Goal: Task Accomplishment & Management: Manage account settings

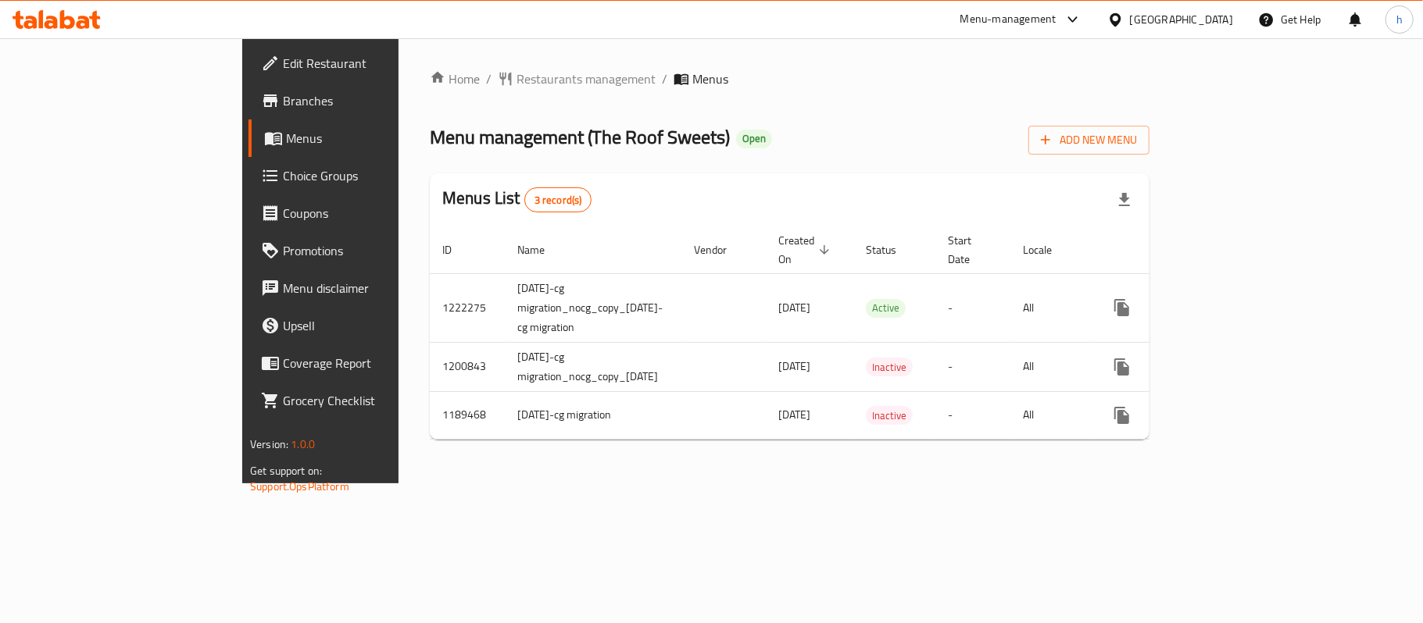
click at [1123, 26] on icon at bounding box center [1115, 20] width 16 height 16
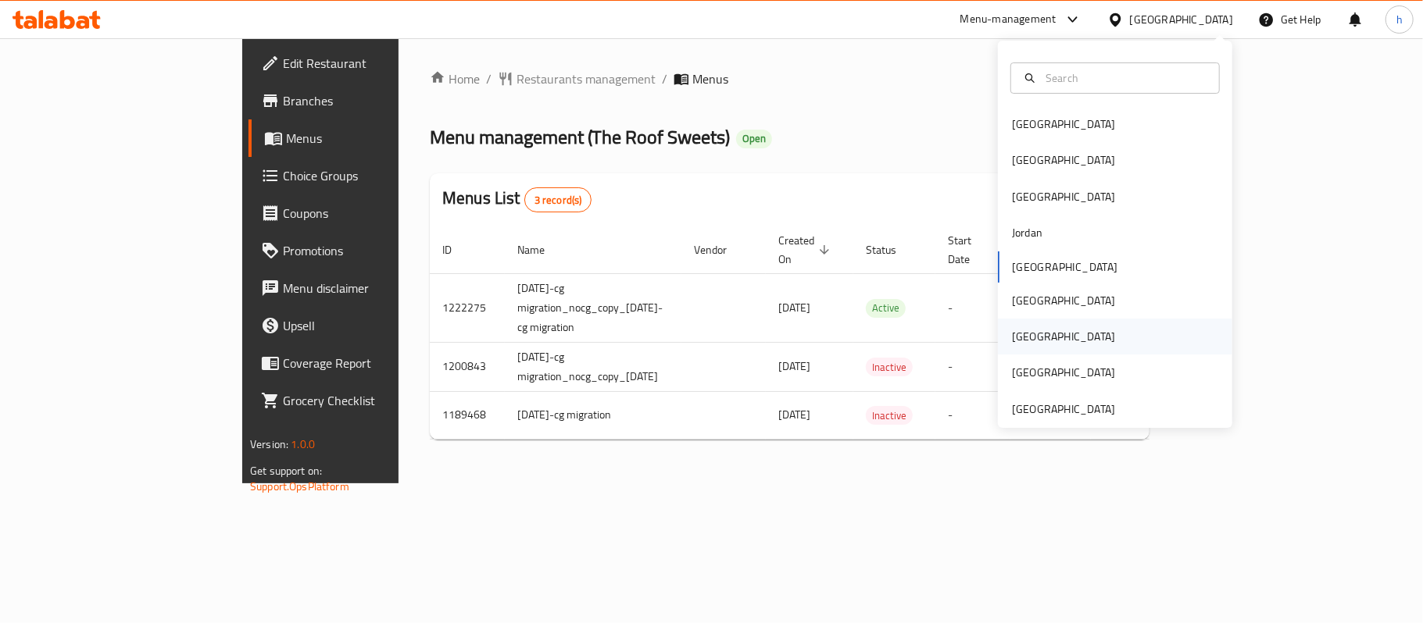
click at [1012, 339] on div "[GEOGRAPHIC_DATA]" at bounding box center [1063, 336] width 103 height 17
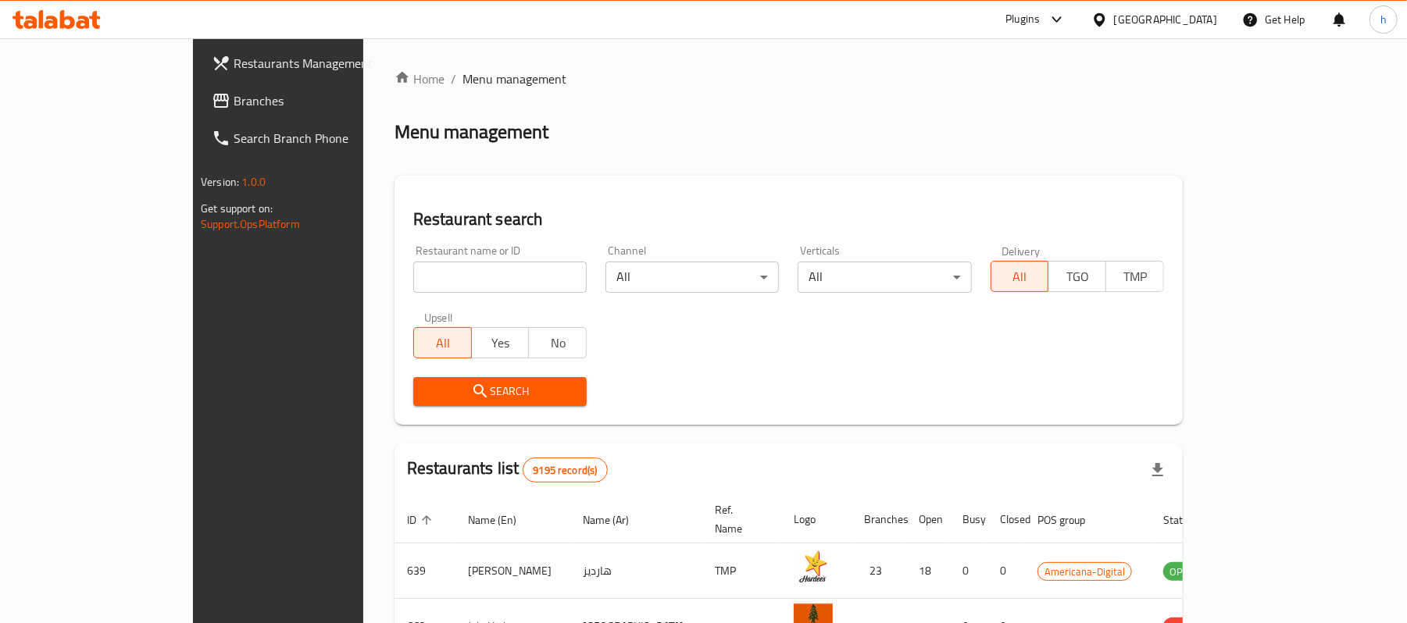
click at [234, 100] on span "Branches" at bounding box center [325, 100] width 182 height 19
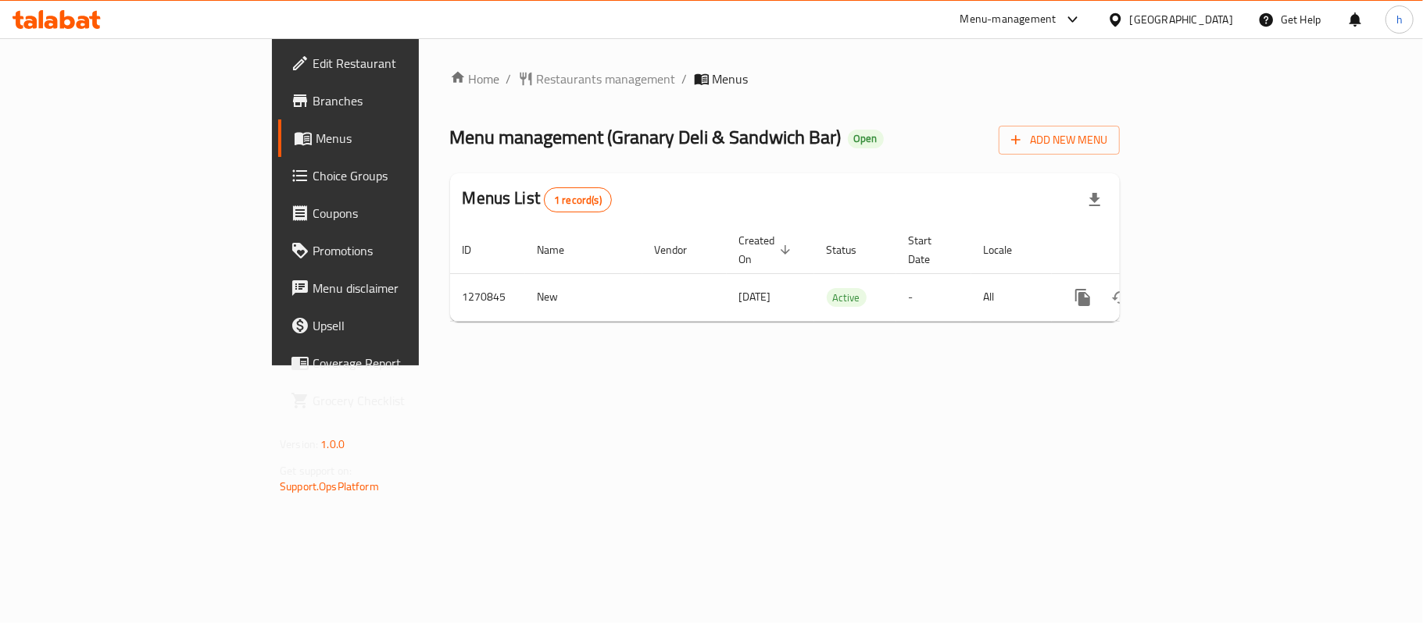
drag, startPoint x: 792, startPoint y: 425, endPoint x: 610, endPoint y: 70, distance: 399.4
click at [789, 366] on div "Home / Restaurants management / Menus Menu management ( ⁠Granary Deli & Sandwic…" at bounding box center [785, 201] width 732 height 327
click at [1205, 16] on div "[GEOGRAPHIC_DATA]" at bounding box center [1181, 19] width 103 height 17
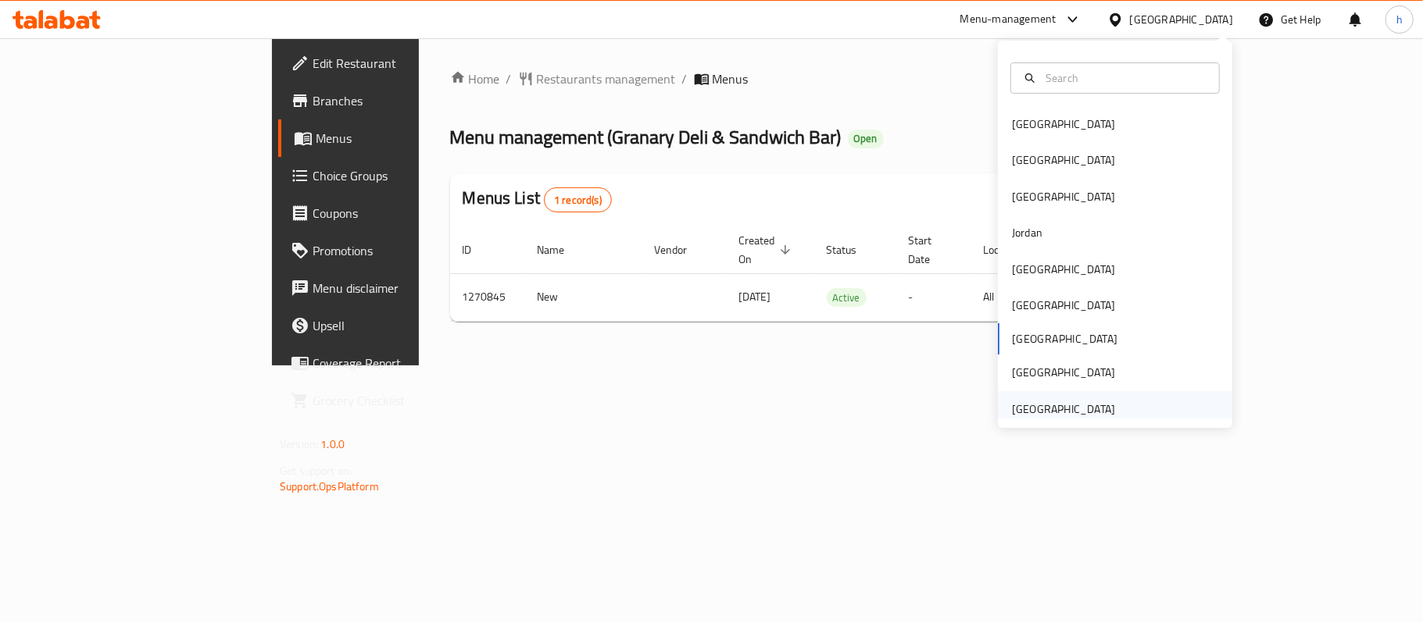
click at [1048, 411] on div "[GEOGRAPHIC_DATA]" at bounding box center [1063, 409] width 103 height 17
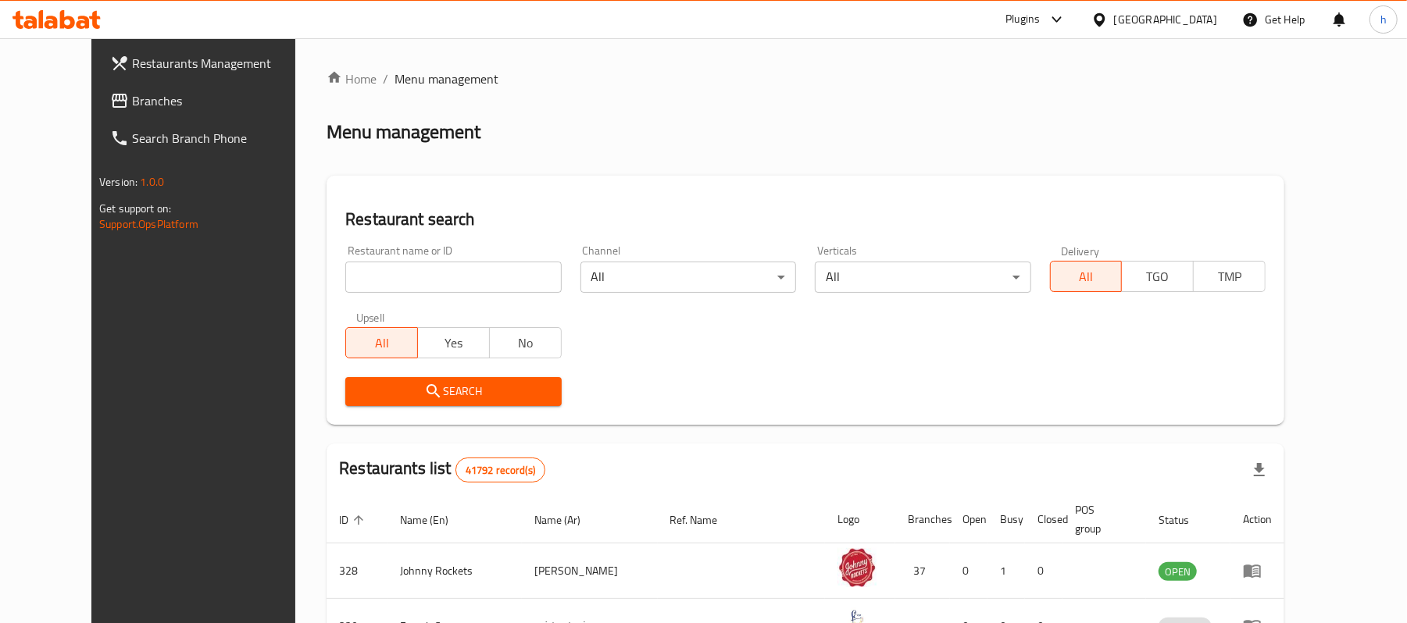
click at [132, 102] on span "Branches" at bounding box center [223, 100] width 182 height 19
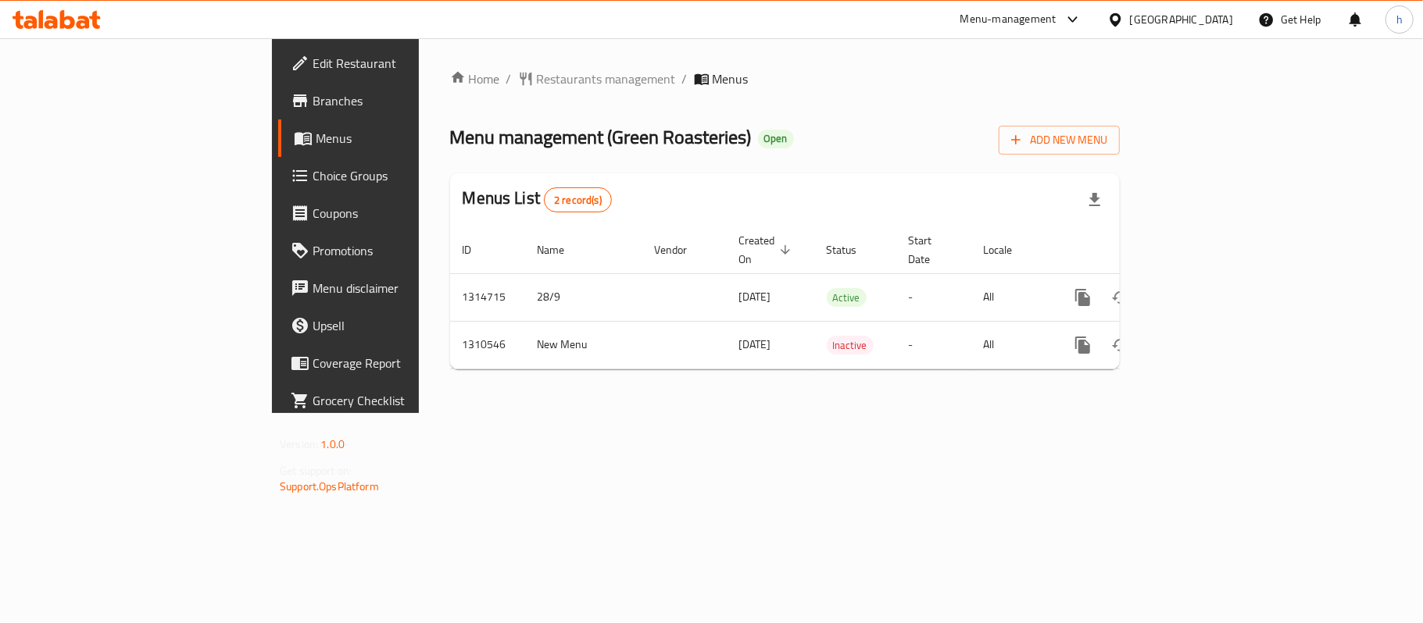
click at [948, 144] on div "Home / Restaurants management / Menus Menu management ( Green Roasteries ) Open…" at bounding box center [785, 226] width 670 height 313
click at [1169, 23] on div "[GEOGRAPHIC_DATA]" at bounding box center [1181, 19] width 103 height 17
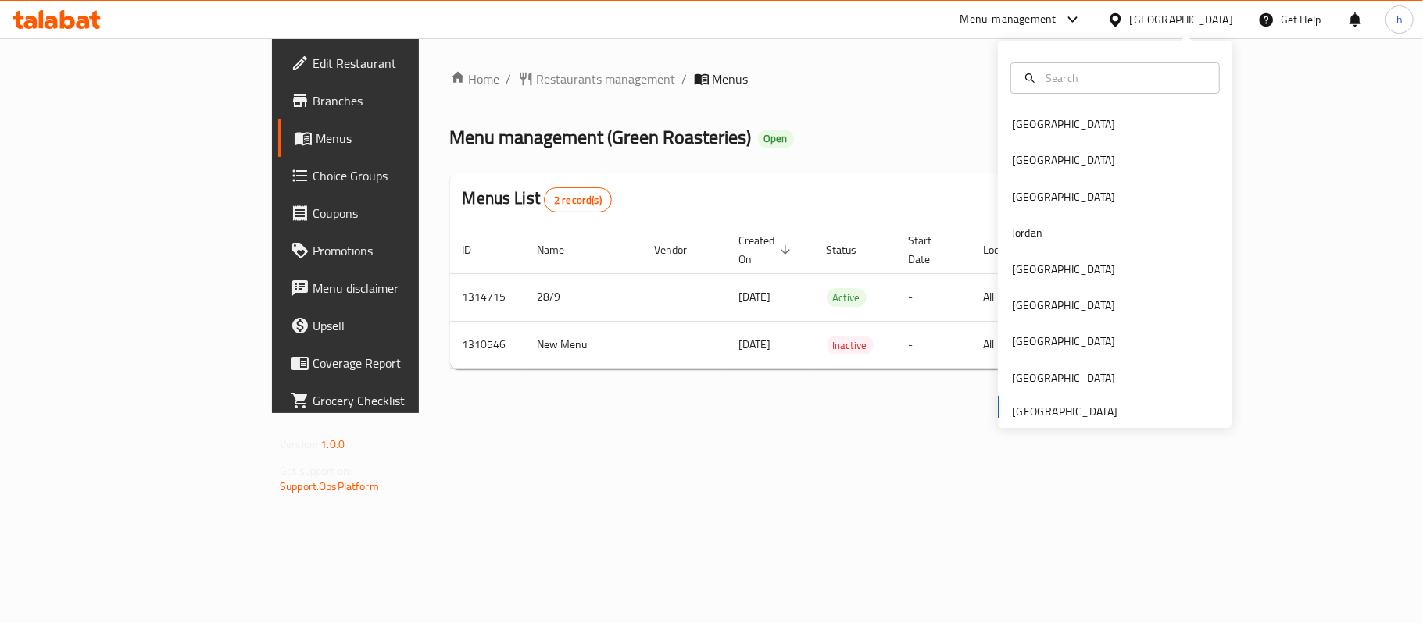
drag, startPoint x: 685, startPoint y: 85, endPoint x: 676, endPoint y: 85, distance: 9.4
click at [685, 85] on ol "Home / Restaurants management / Menus" at bounding box center [785, 79] width 670 height 19
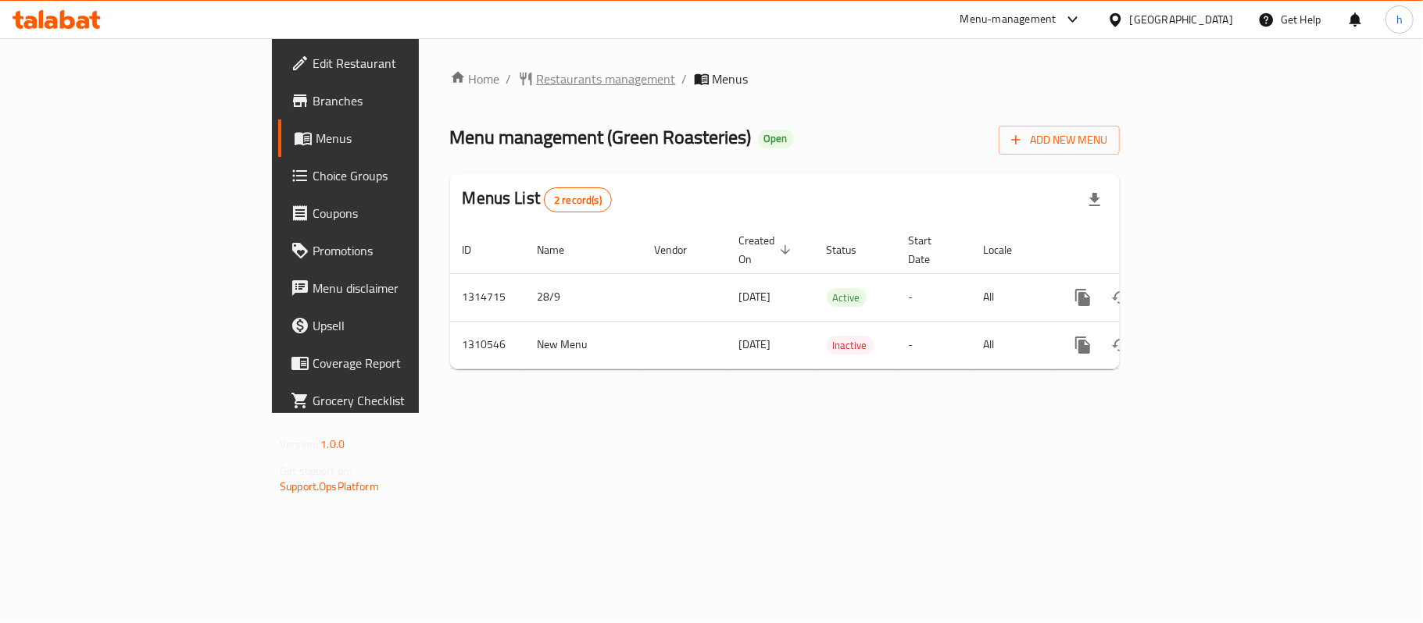
click at [537, 70] on span "Restaurants management" at bounding box center [606, 79] width 139 height 19
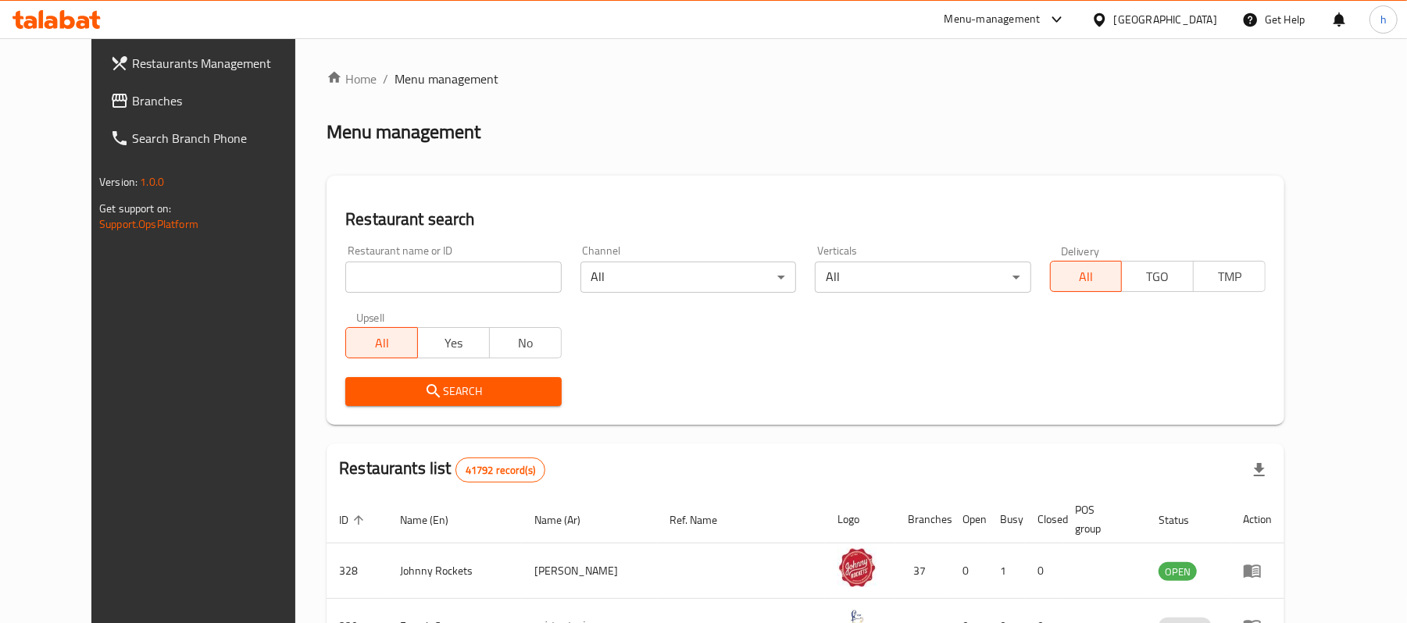
click at [63, 101] on div at bounding box center [703, 311] width 1407 height 623
click at [132, 101] on span "Branches" at bounding box center [223, 100] width 182 height 19
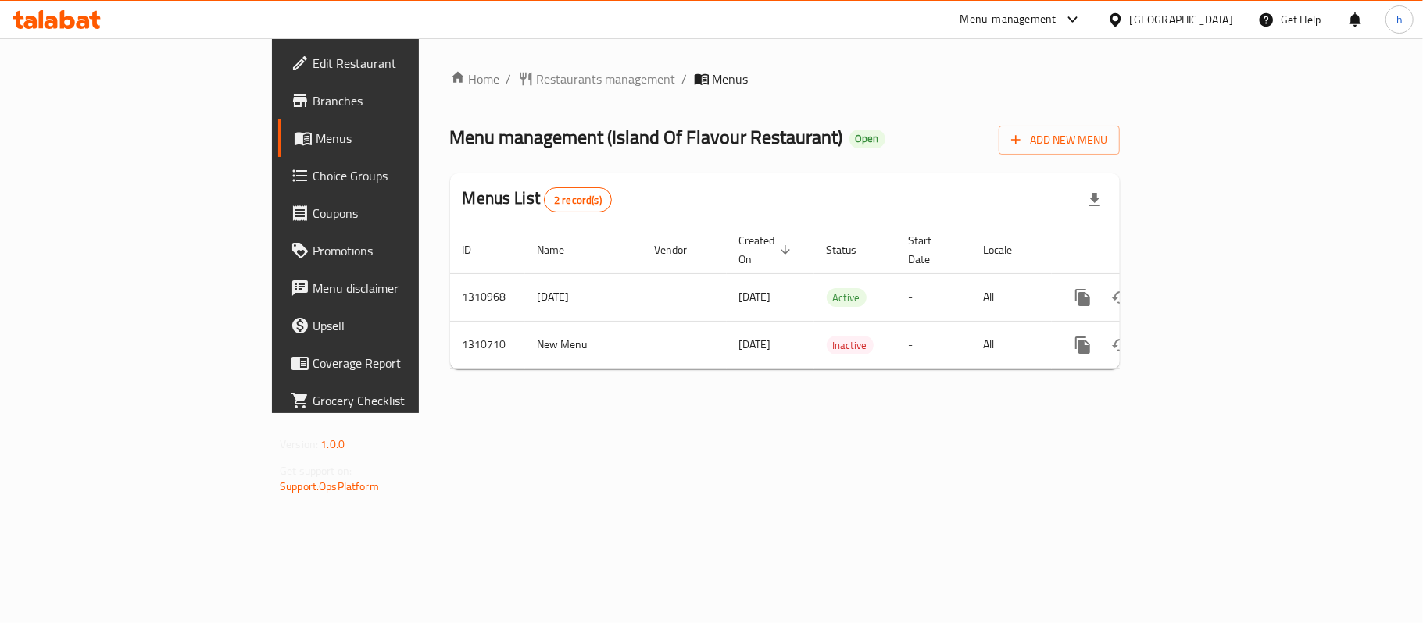
click at [719, 413] on div "Home / Restaurants management / Menus Menu management ( Island Of Flavour Resta…" at bounding box center [785, 225] width 732 height 375
click at [537, 73] on span "Restaurants management" at bounding box center [606, 79] width 139 height 19
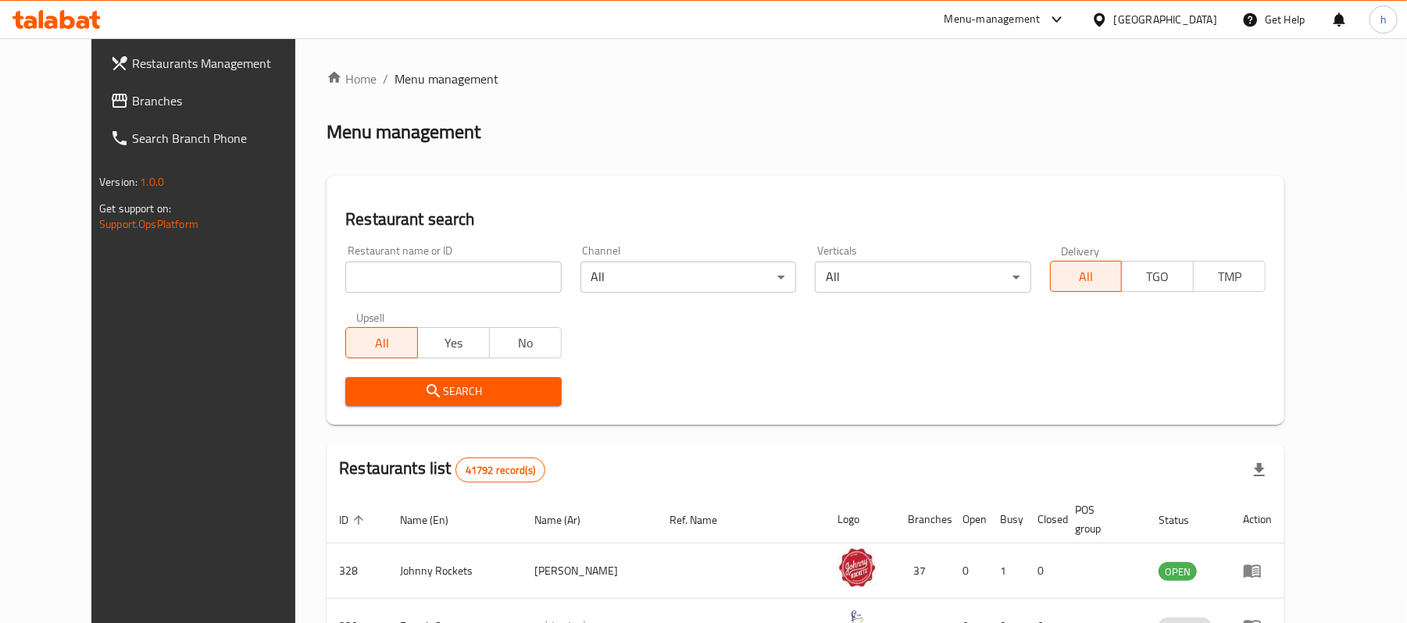
click at [132, 95] on span "Branches" at bounding box center [223, 100] width 182 height 19
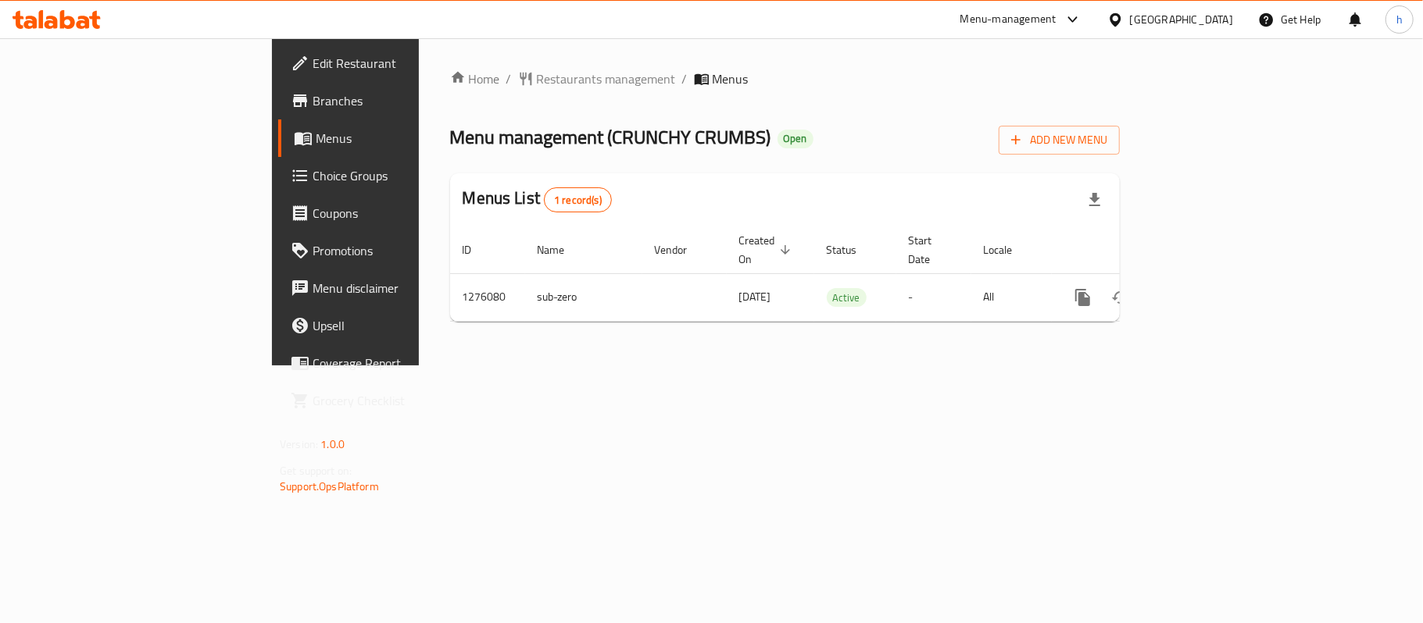
click at [794, 120] on div "Menu management ( CRUNCHY CRUMBS ) Open Add New Menu" at bounding box center [785, 137] width 670 height 35
drag, startPoint x: 594, startPoint y: 381, endPoint x: 723, endPoint y: 475, distance: 159.4
click at [548, 366] on div "Home / Restaurants management / Menus Menu management ( CRUNCHY CRUMBS ) Open A…" at bounding box center [785, 201] width 732 height 327
drag, startPoint x: 723, startPoint y: 475, endPoint x: 731, endPoint y: 467, distance: 11.6
click at [739, 366] on div "Home / Restaurants management / Menus Menu management ( CRUNCHY CRUMBS ) Open A…" at bounding box center [785, 201] width 732 height 327
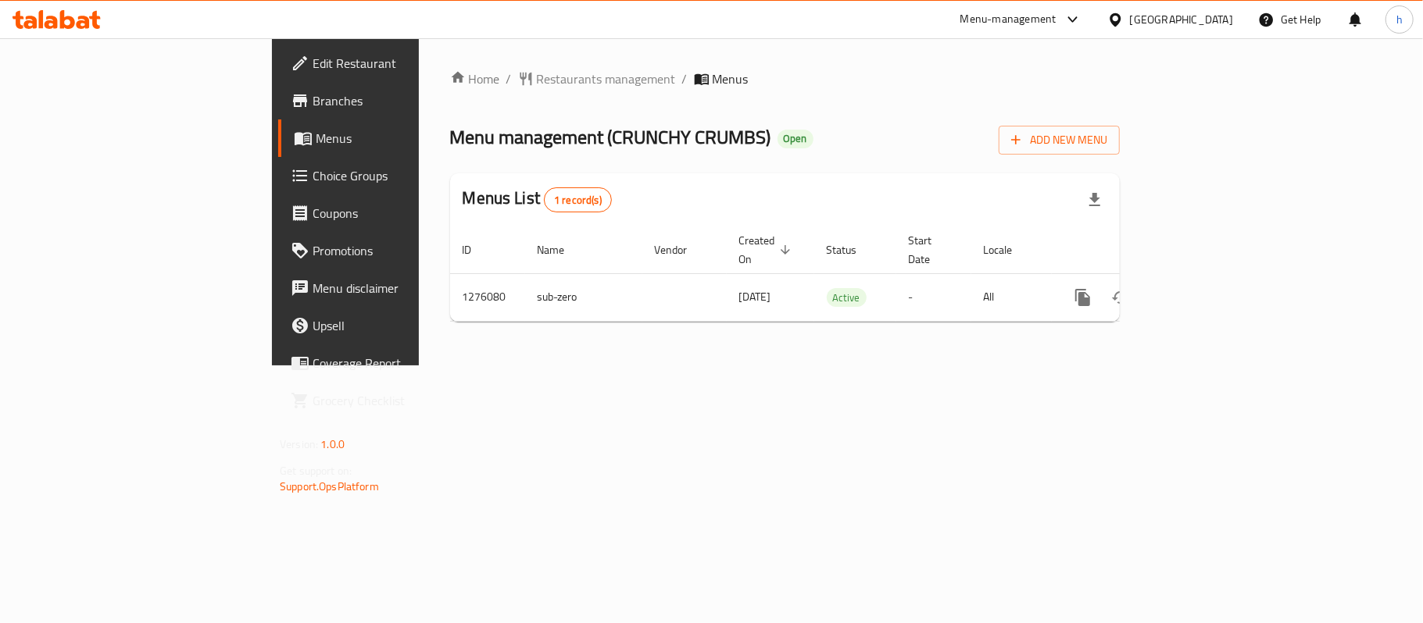
drag, startPoint x: 697, startPoint y: 427, endPoint x: 485, endPoint y: 398, distance: 213.6
click at [488, 366] on div "Home / Restaurants management / Menus Menu management ( CRUNCHY CRUMBS ) Open A…" at bounding box center [785, 201] width 732 height 327
click at [475, 366] on div "Home / Restaurants management / Menus Menu management ( CRUNCHY CRUMBS ) Open A…" at bounding box center [785, 201] width 732 height 327
drag, startPoint x: 707, startPoint y: 286, endPoint x: 457, endPoint y: 109, distance: 306.1
click at [457, 109] on div "Home / Restaurants management / Menus Menu management ( CRUNCHY CRUMBS ) Open A…" at bounding box center [785, 202] width 670 height 265
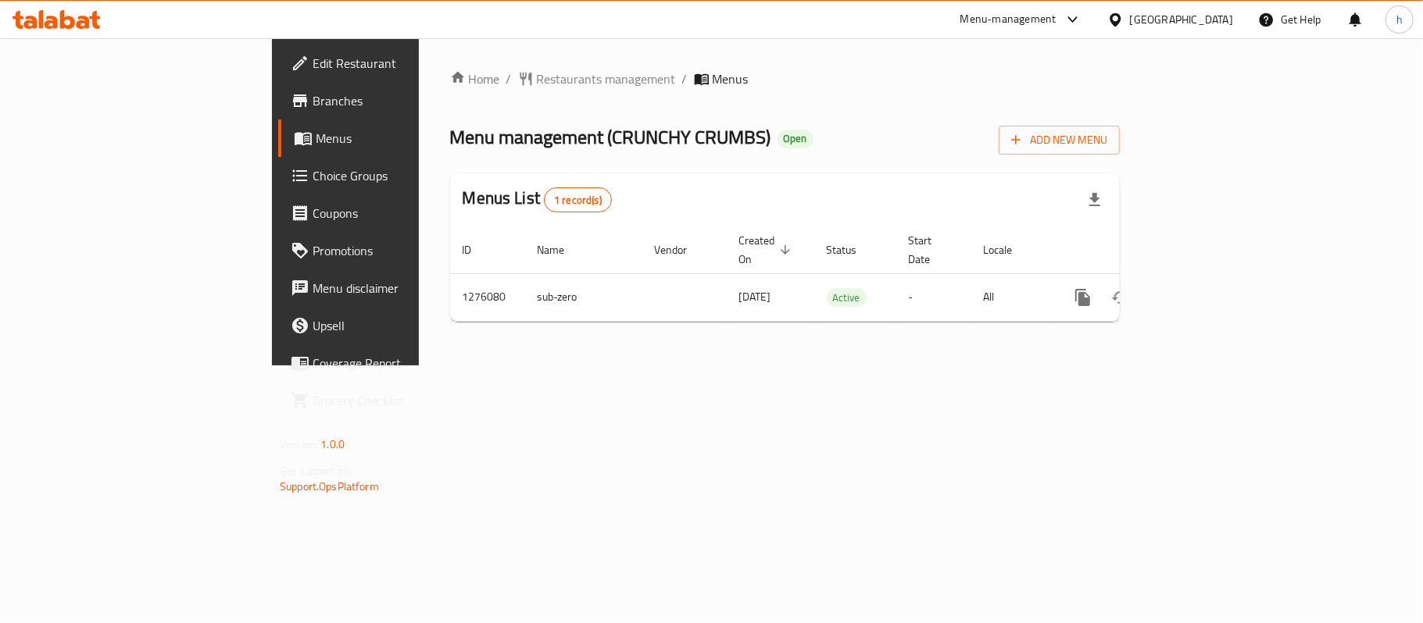
click at [906, 166] on div "Home / Restaurants management / Menus Menu management ( CRUNCHY CRUMBS ) Open A…" at bounding box center [785, 202] width 670 height 265
click at [1048, 133] on div "Menu management ( CRUNCHY CRUMBS ) Open Add New Menu" at bounding box center [785, 137] width 670 height 35
click at [1044, 108] on div "Home / Restaurants management / Menus Menu management ( CRUNCHY CRUMBS ) Open A…" at bounding box center [785, 202] width 670 height 265
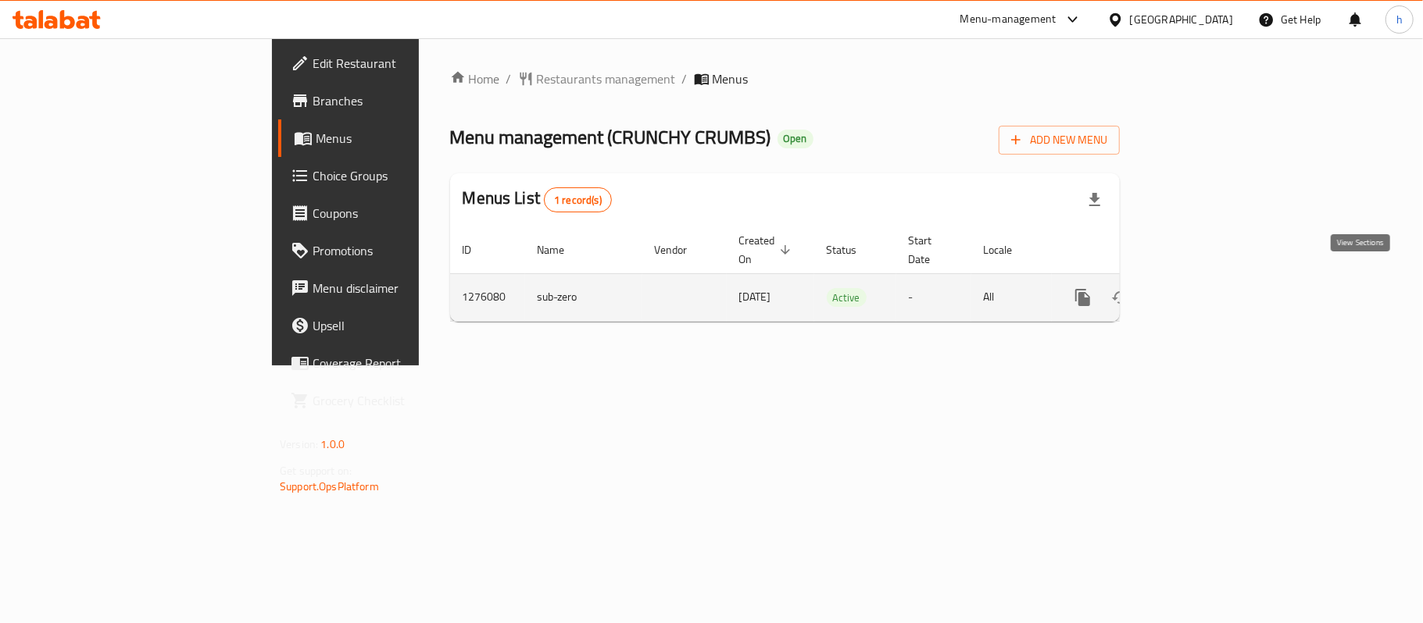
click at [1205, 288] on icon "enhanced table" at bounding box center [1195, 297] width 19 height 19
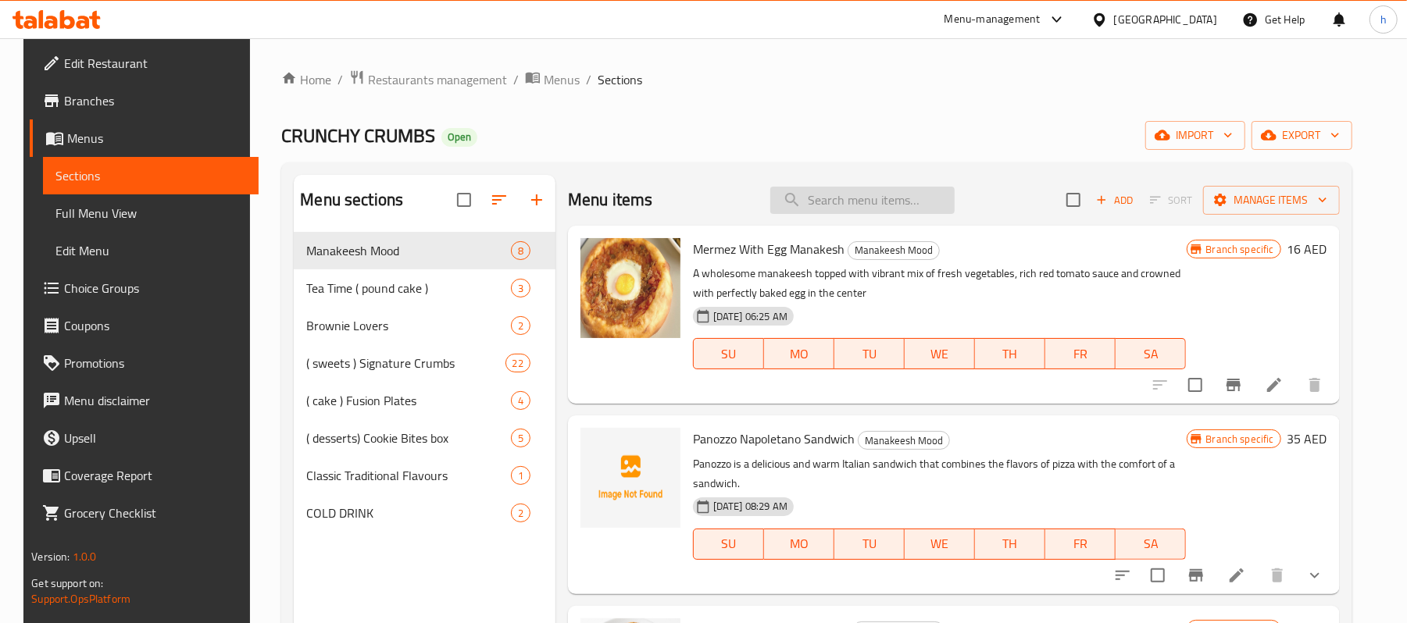
click at [885, 201] on input "search" at bounding box center [862, 200] width 184 height 27
paste input "Panozzo Napoletano Sandwich"
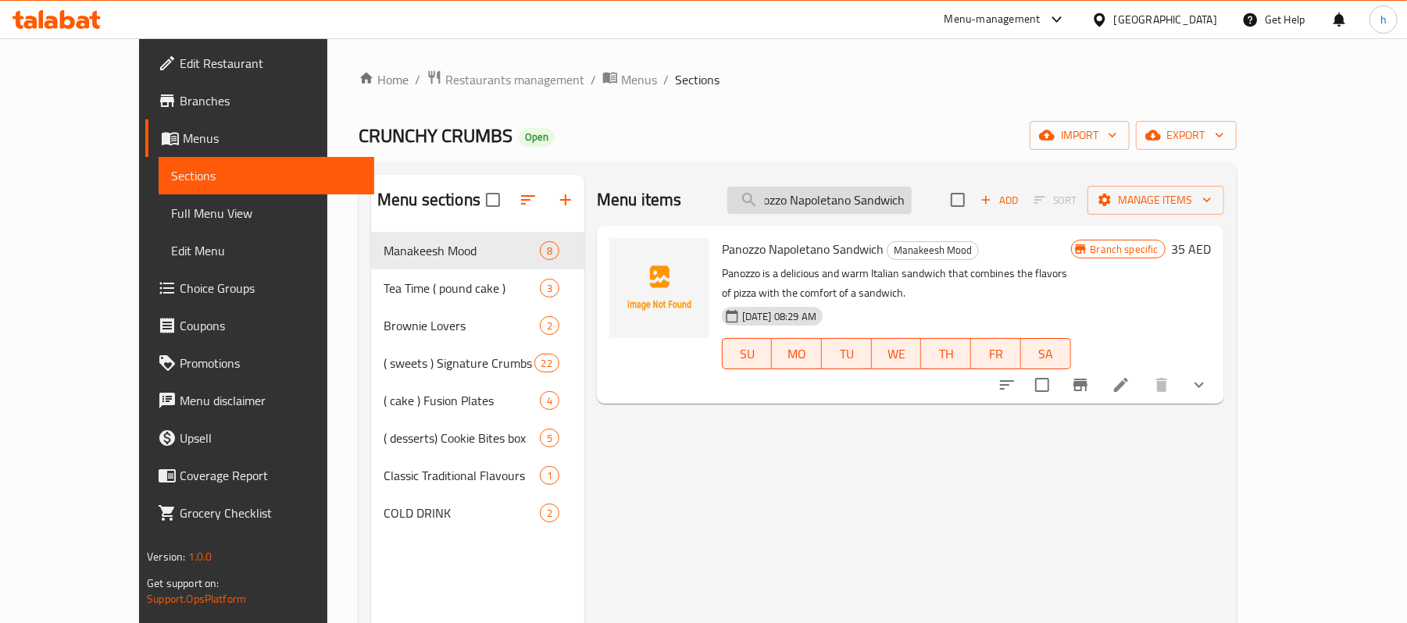
type input "Panozzo Napoletano Sandwich"
click at [1128, 385] on icon at bounding box center [1121, 385] width 14 height 14
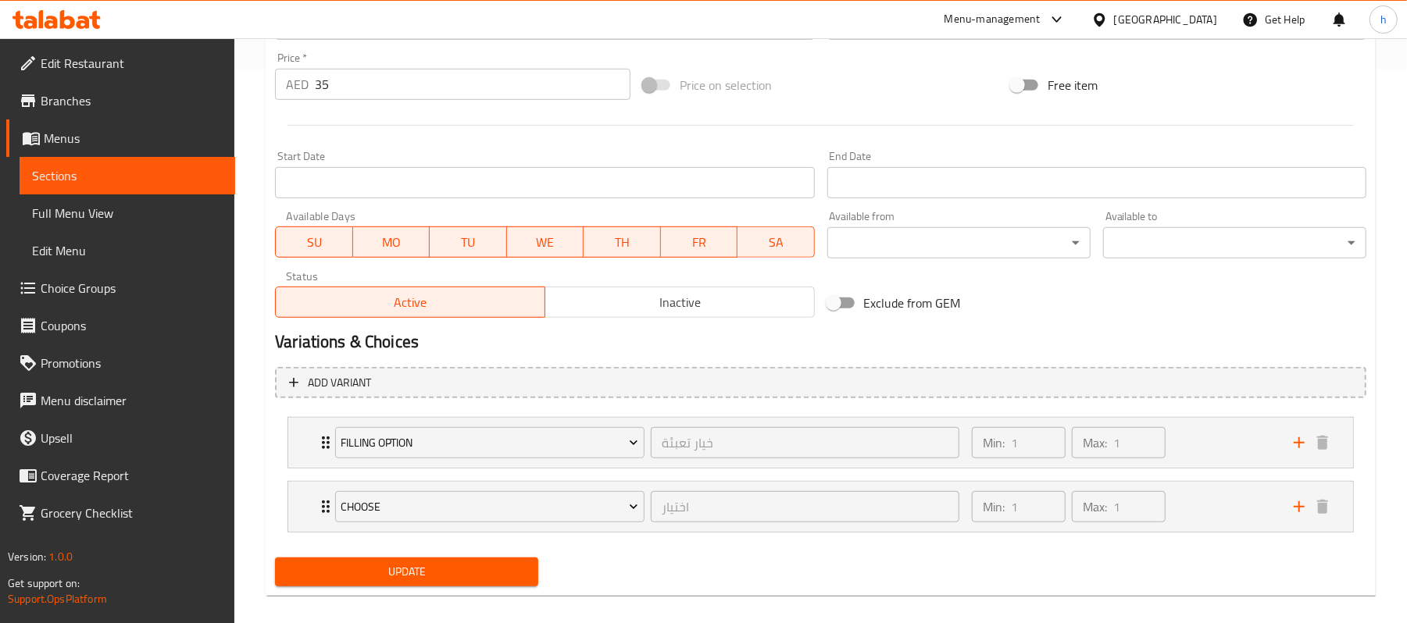
scroll to position [572, 0]
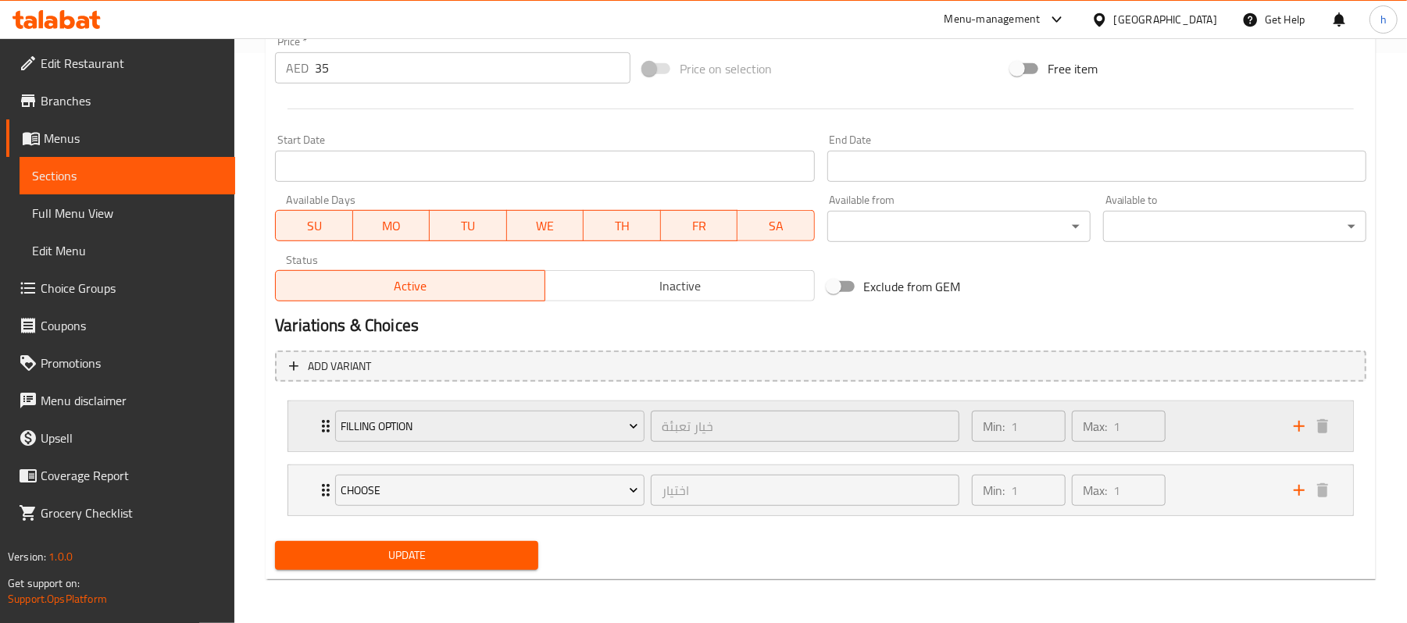
click at [1209, 431] on div "Min: 1 ​ Max: 1 ​" at bounding box center [1124, 427] width 322 height 50
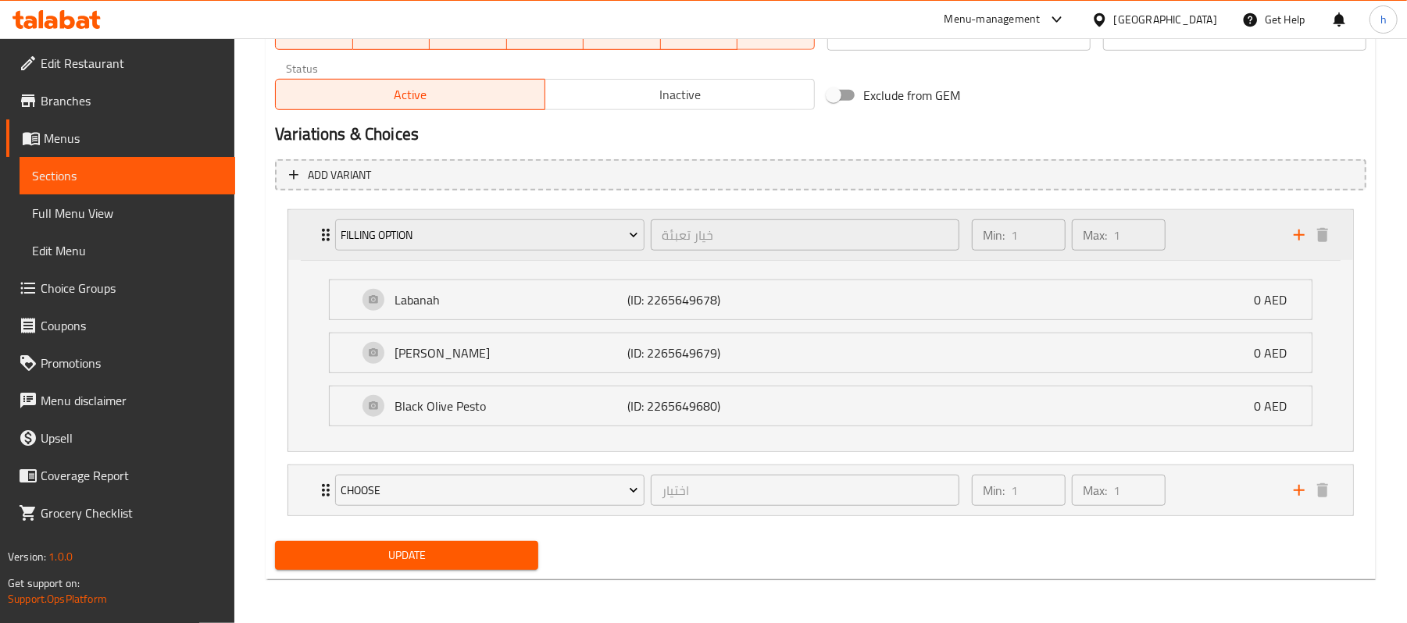
scroll to position [764, 0]
click at [1228, 503] on div "Min: 1 ​ Max: 1 ​" at bounding box center [1124, 491] width 322 height 50
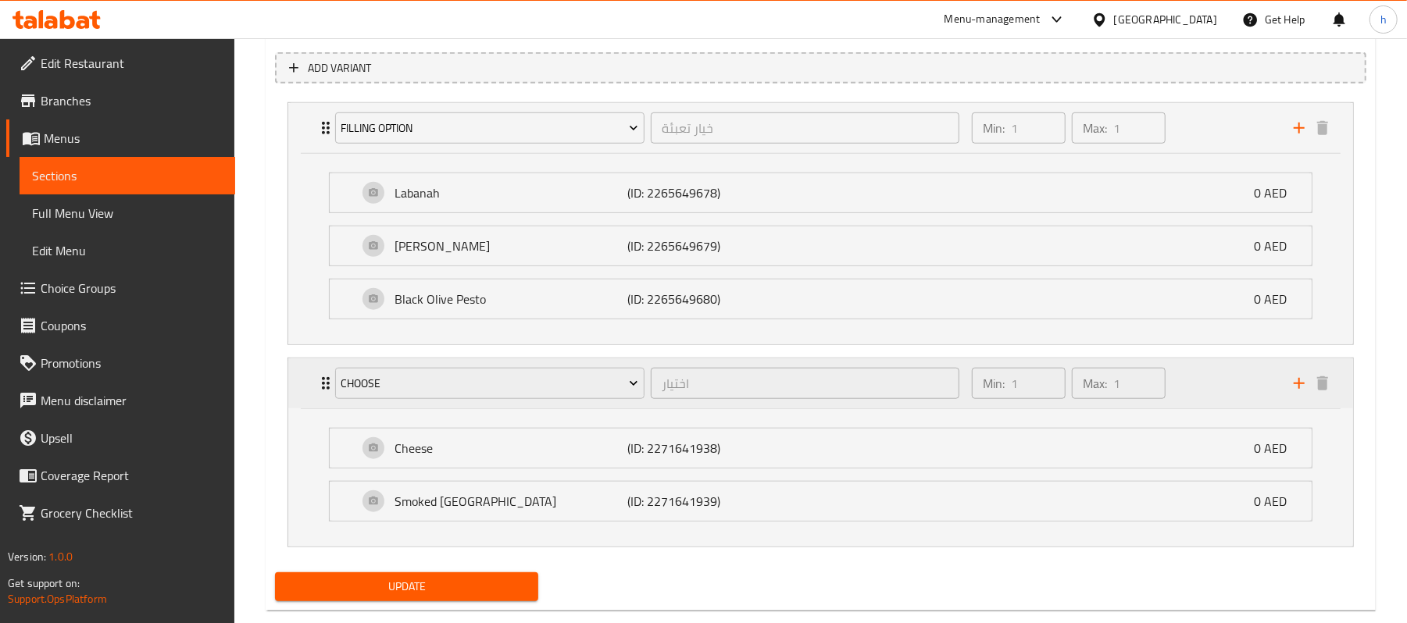
scroll to position [660, 0]
